Goal: Navigation & Orientation: Find specific page/section

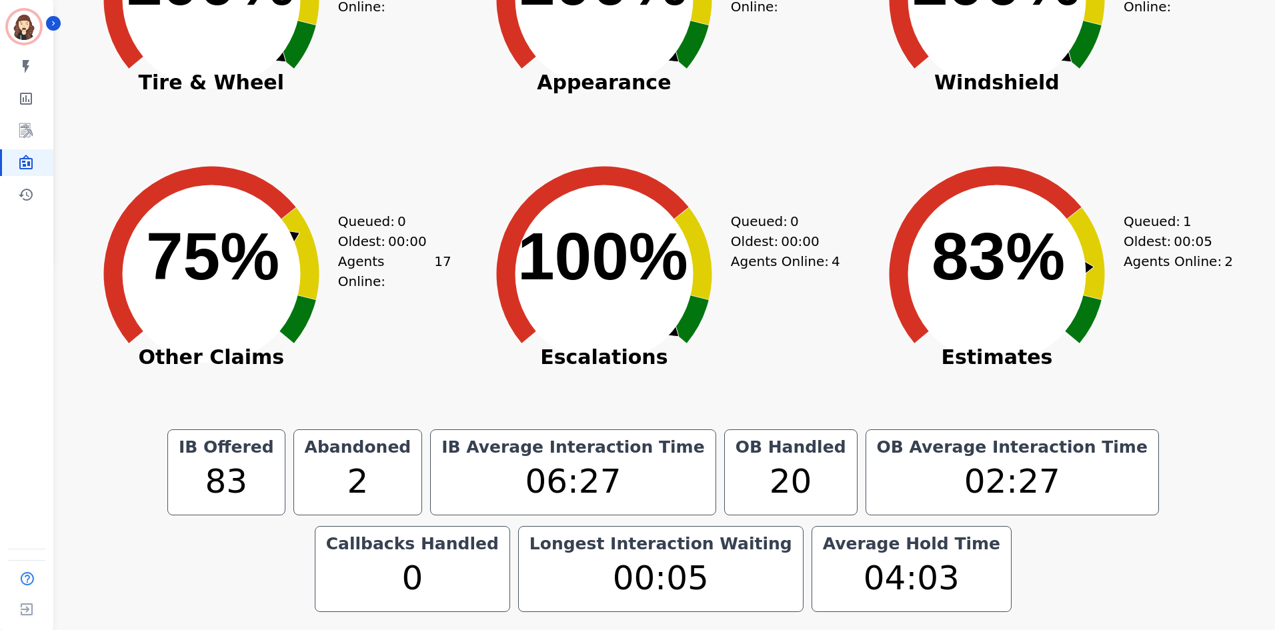
scroll to position [380, 0]
